Goal: Find specific page/section: Find specific page/section

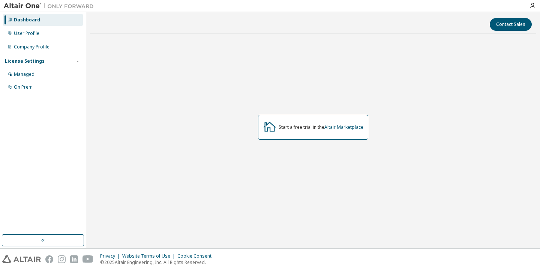
click at [297, 127] on div "Start a free trial in the Altair Marketplace" at bounding box center [321, 127] width 85 height 6
click at [268, 132] on icon at bounding box center [270, 127] width 14 height 14
click at [269, 131] on icon at bounding box center [270, 127] width 14 height 14
click at [341, 126] on link "Altair Marketplace" at bounding box center [344, 127] width 39 height 6
